Goal: Information Seeking & Learning: Learn about a topic

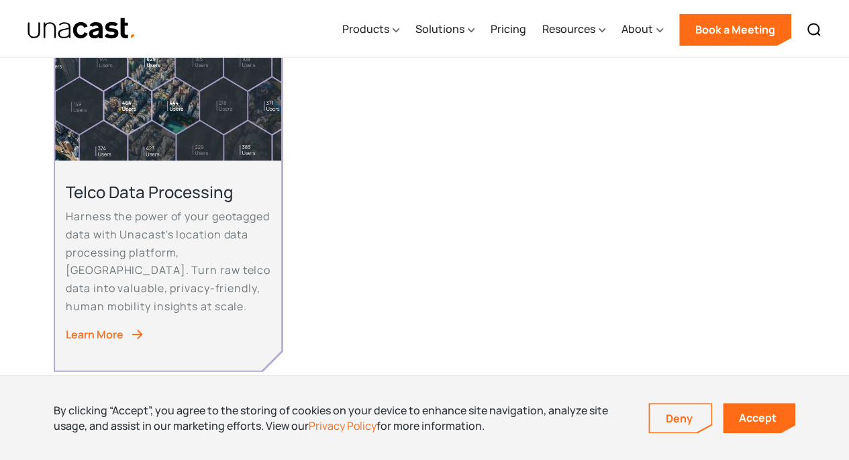
scroll to position [1136, 0]
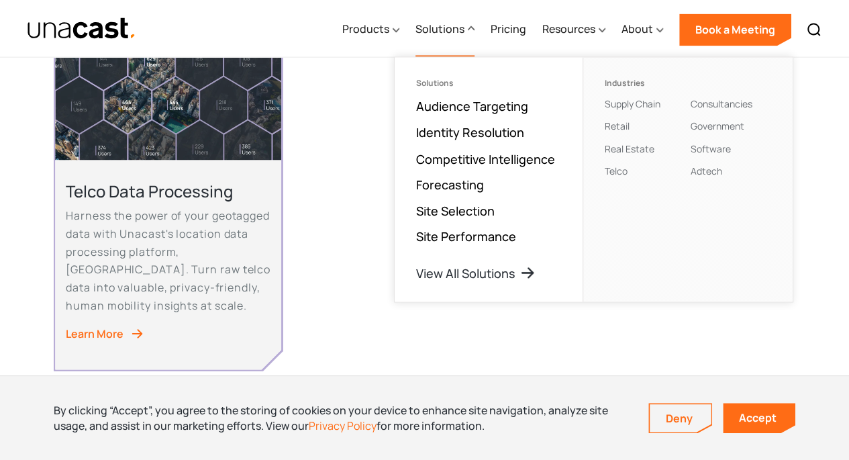
drag, startPoint x: 434, startPoint y: 33, endPoint x: 395, endPoint y: 112, distance: 88.2
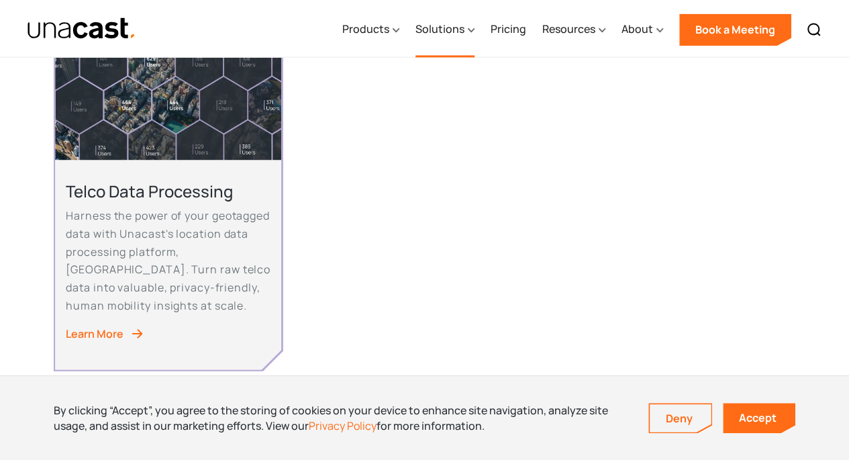
drag, startPoint x: 395, startPoint y: 112, endPoint x: 432, endPoint y: 32, distance: 88.9
click at [432, 32] on div "Solutions" at bounding box center [439, 29] width 49 height 16
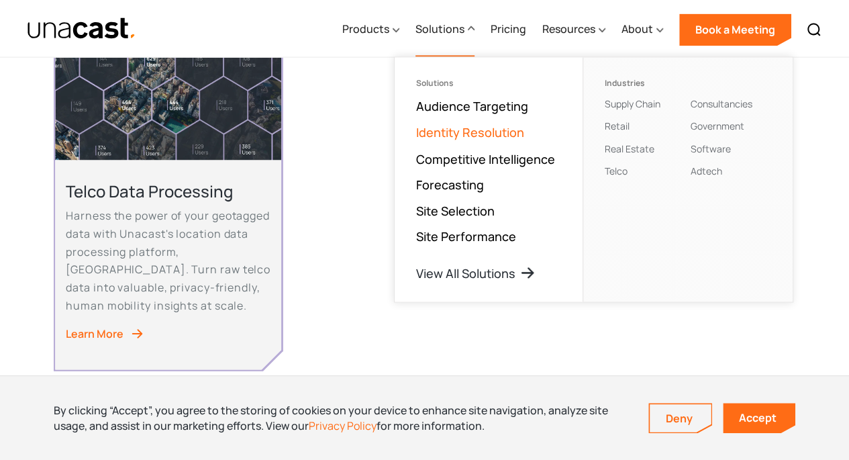
click at [449, 130] on link "Identity Resolution" at bounding box center [470, 132] width 108 height 16
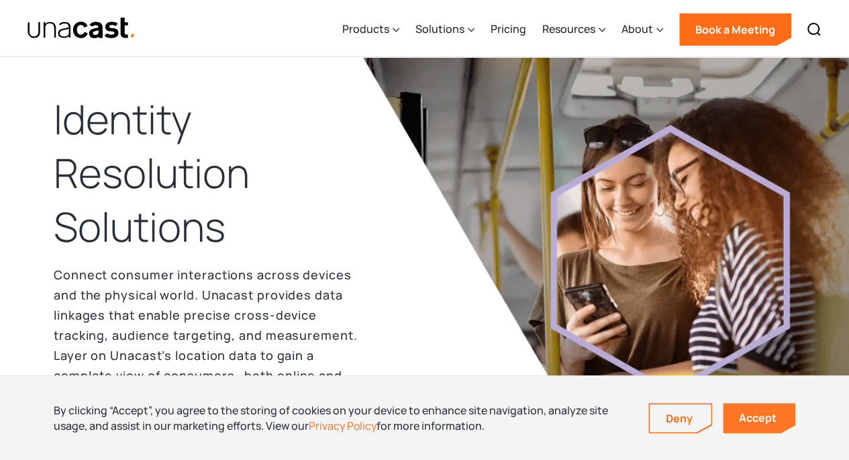
click at [742, 415] on link "Accept" at bounding box center [759, 418] width 72 height 30
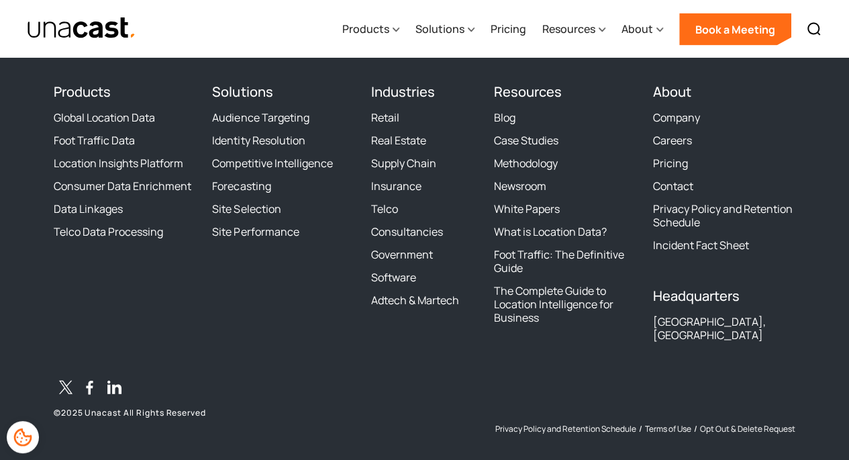
scroll to position [4082, 0]
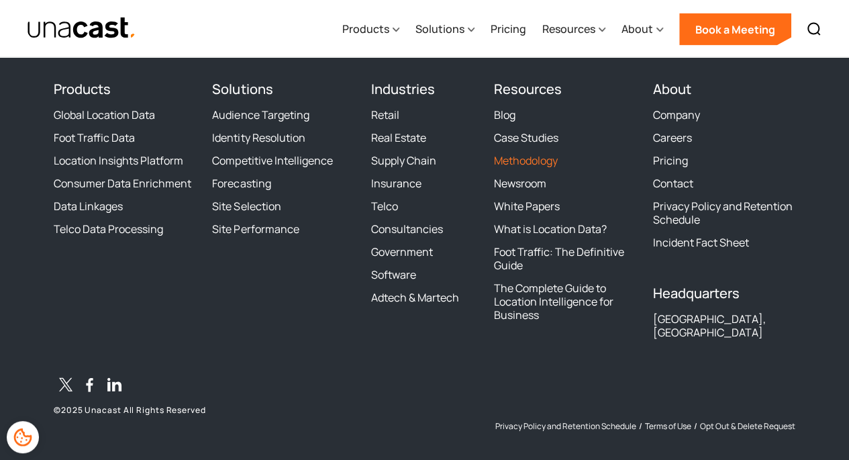
click at [530, 163] on link "Methodology" at bounding box center [526, 160] width 64 height 13
